Goal: Information Seeking & Learning: Learn about a topic

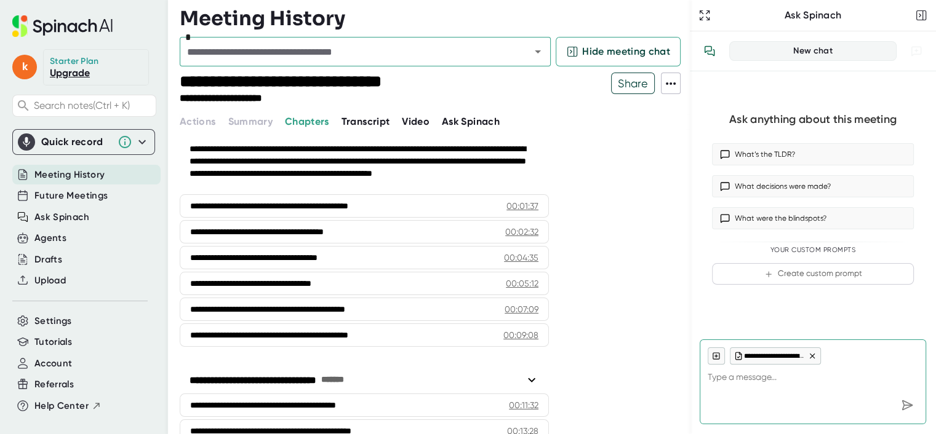
scroll to position [62, 0]
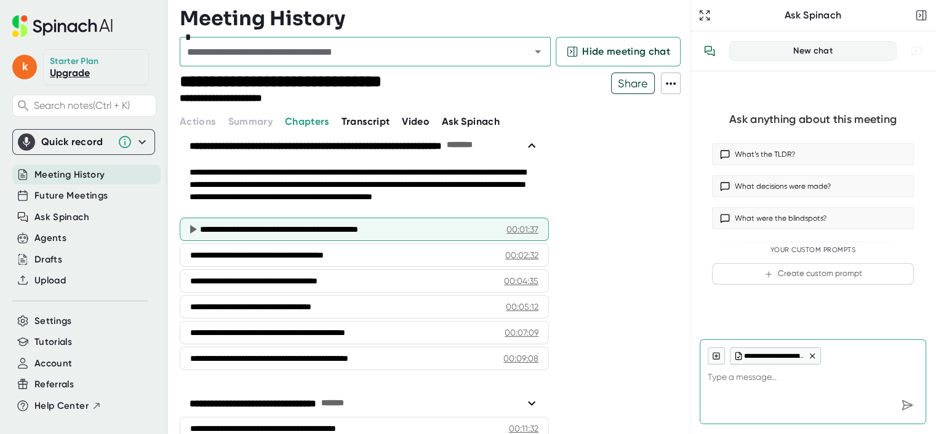
click at [266, 232] on div "**********" at bounding box center [349, 229] width 298 height 12
click at [192, 229] on icon at bounding box center [193, 229] width 7 height 9
click at [522, 226] on div "00:01:37" at bounding box center [522, 229] width 32 height 12
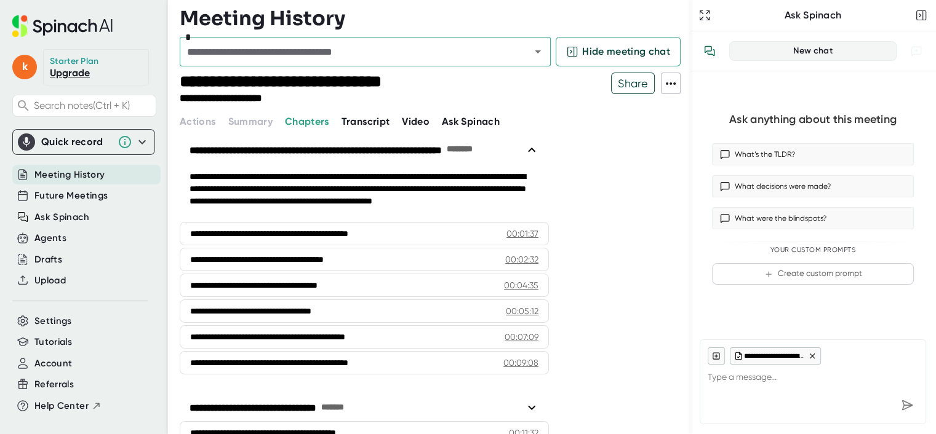
scroll to position [0, 0]
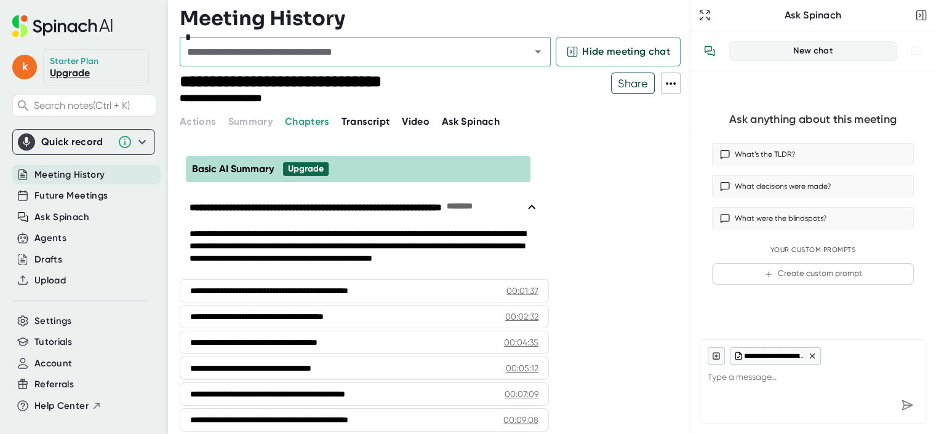
click at [349, 126] on span "Transcript" at bounding box center [365, 122] width 49 height 12
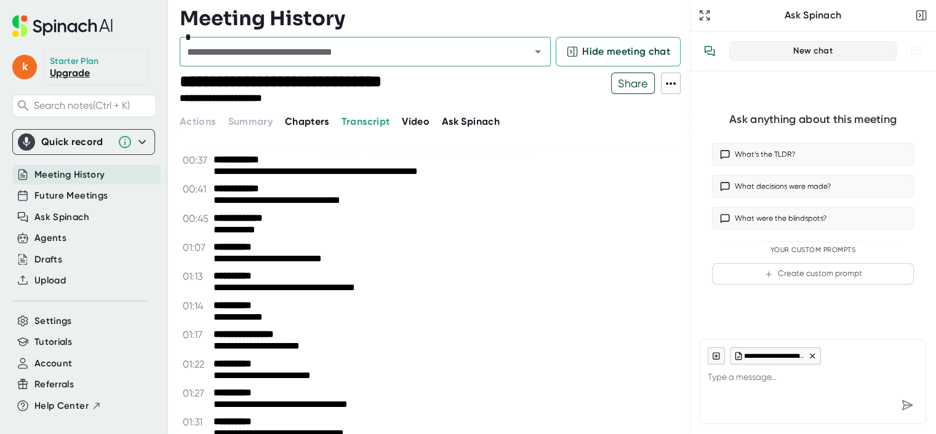
click at [403, 123] on span "Video" at bounding box center [416, 122] width 28 height 12
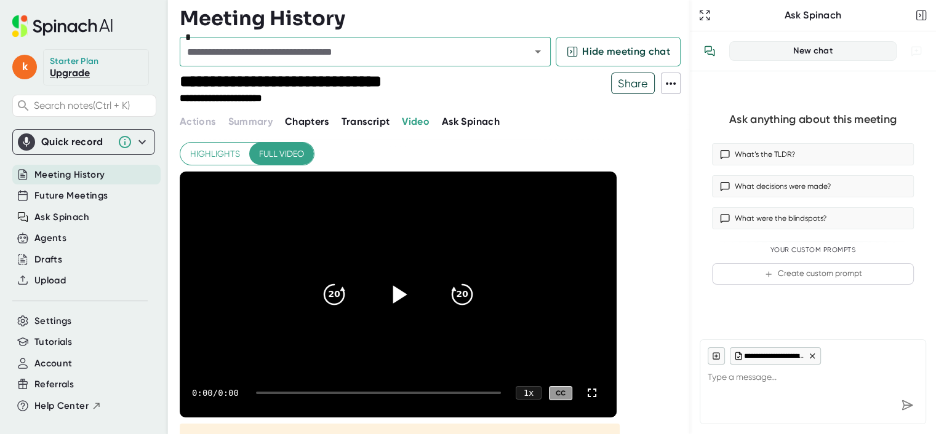
click at [399, 283] on icon at bounding box center [398, 294] width 31 height 31
click at [296, 390] on div "0:03 / 35:28 1 x CC" at bounding box center [398, 393] width 437 height 49
drag, startPoint x: 264, startPoint y: 392, endPoint x: 290, endPoint y: 393, distance: 25.9
click at [290, 393] on div at bounding box center [379, 393] width 242 height 2
click at [401, 286] on icon at bounding box center [398, 294] width 31 height 31
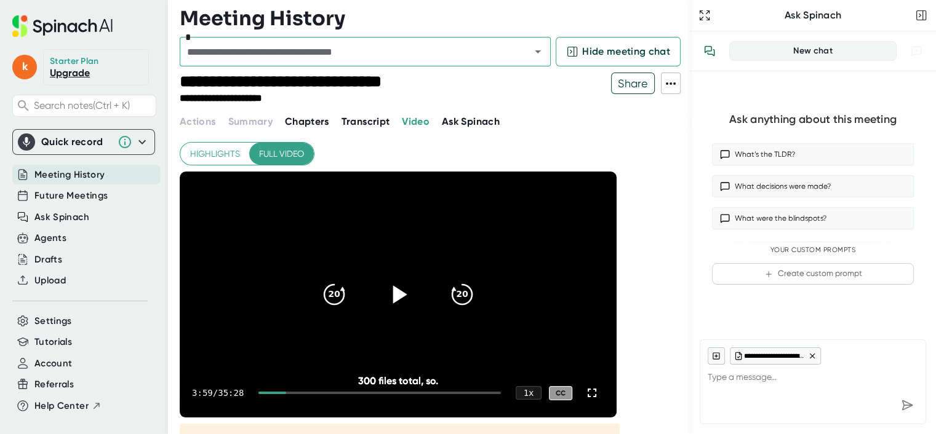
click at [310, 118] on span "Chapters" at bounding box center [307, 122] width 44 height 12
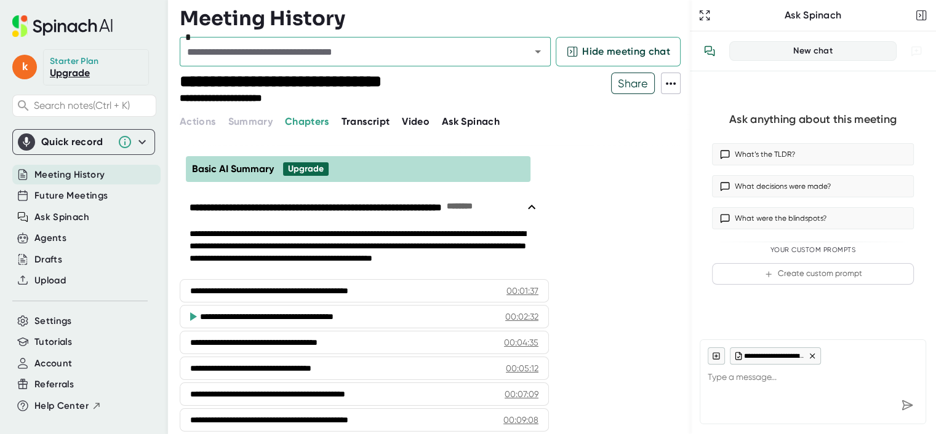
type textarea "x"
